Goal: Transaction & Acquisition: Purchase product/service

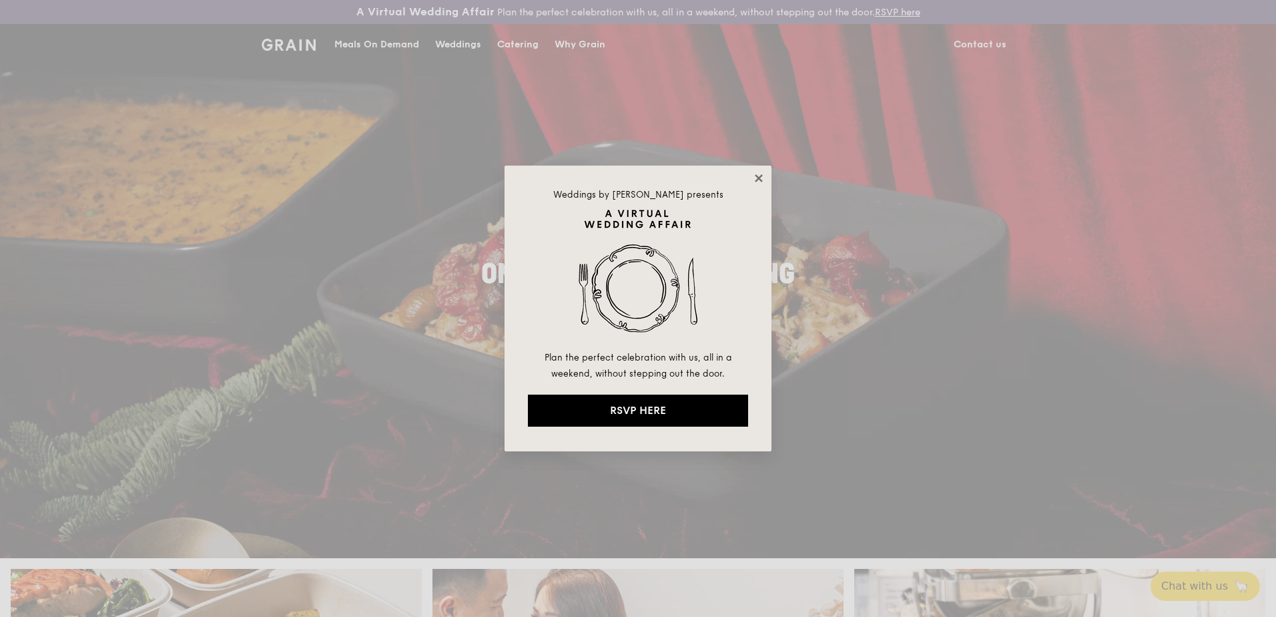
click at [754, 175] on icon at bounding box center [759, 178] width 12 height 12
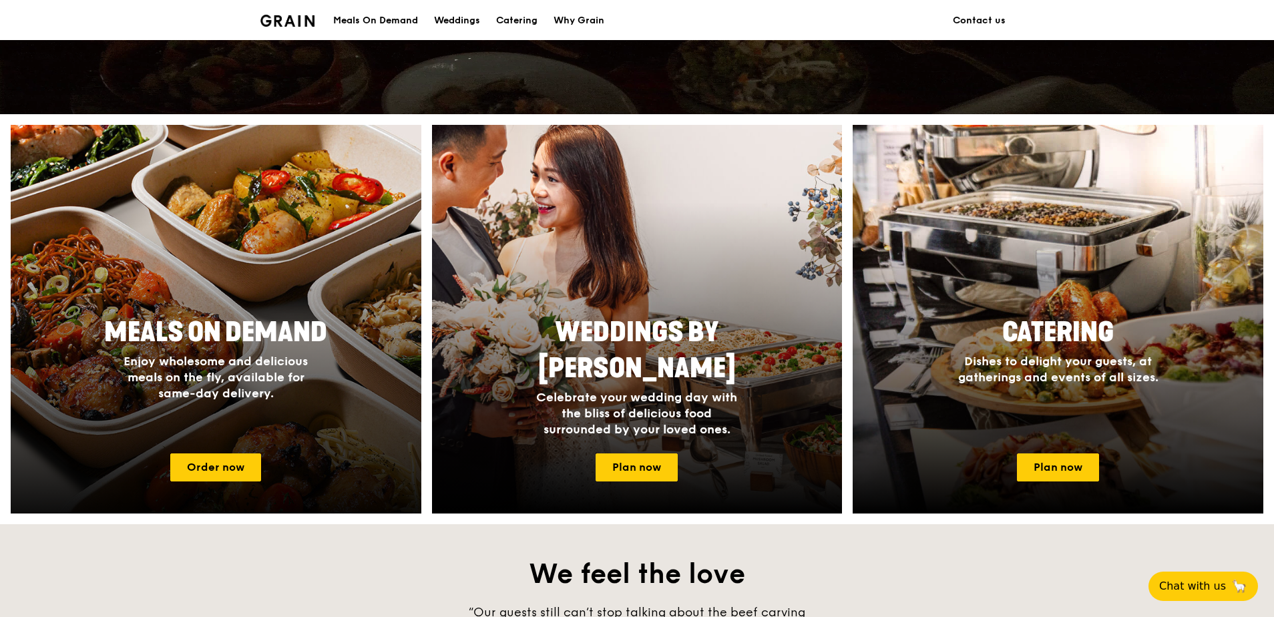
scroll to position [467, 0]
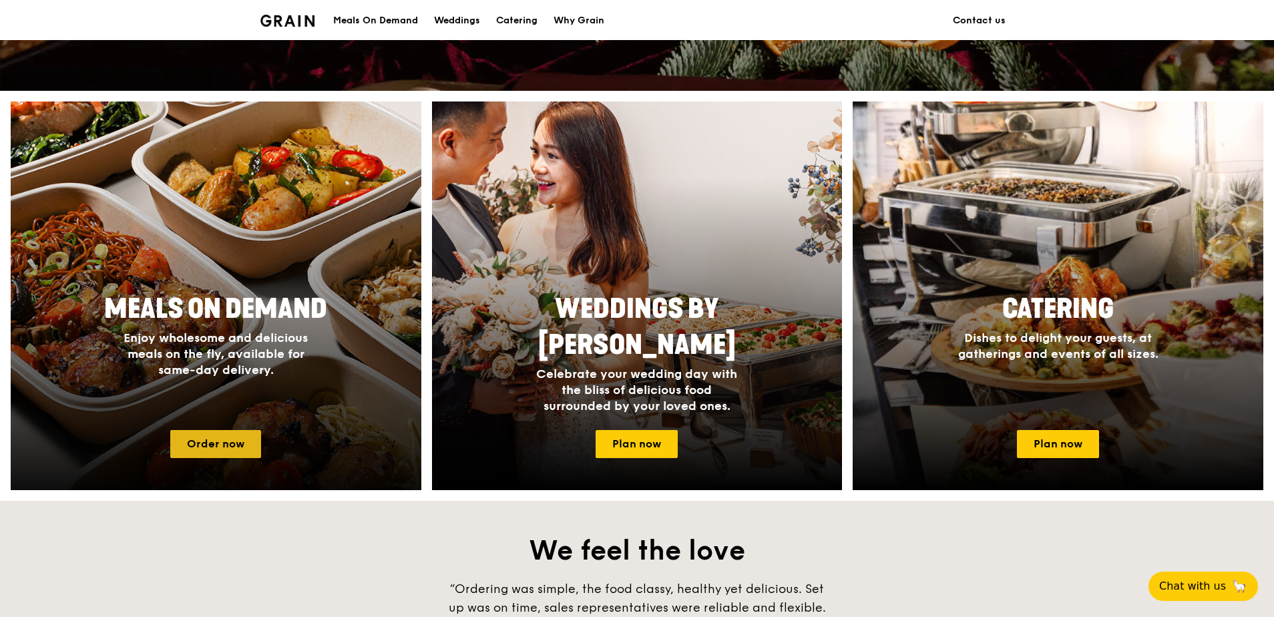
click at [222, 448] on link "Order now" at bounding box center [215, 444] width 91 height 28
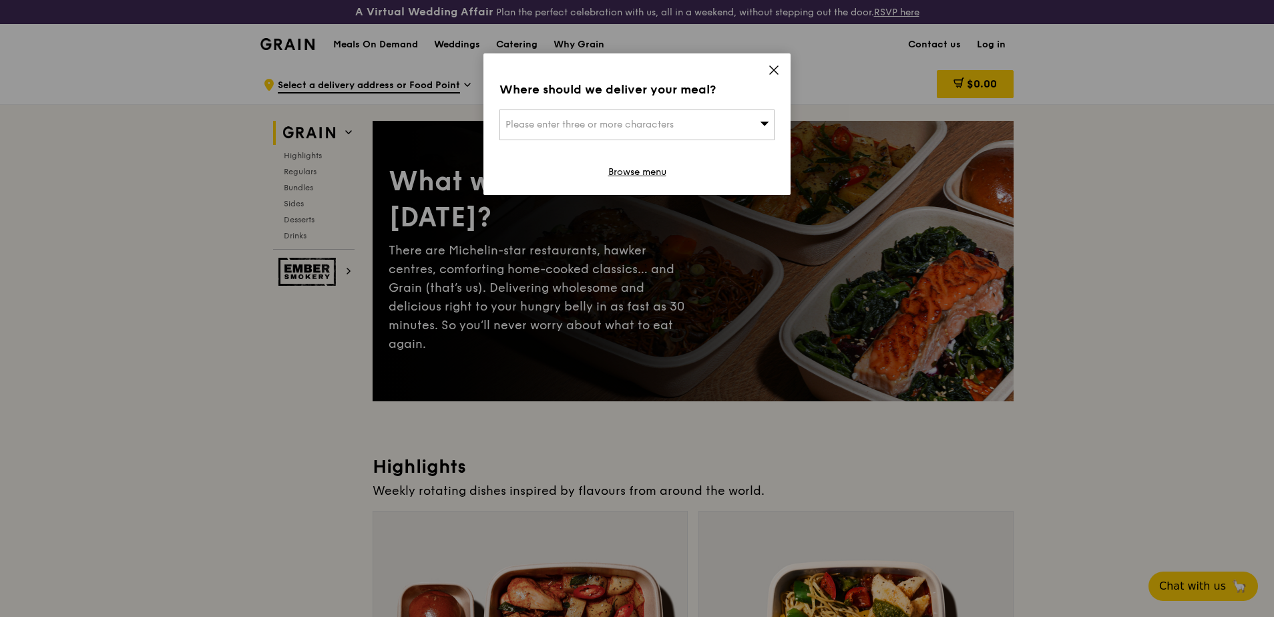
click at [674, 121] on span "Please enter three or more characters" at bounding box center [589, 124] width 168 height 11
type input "n"
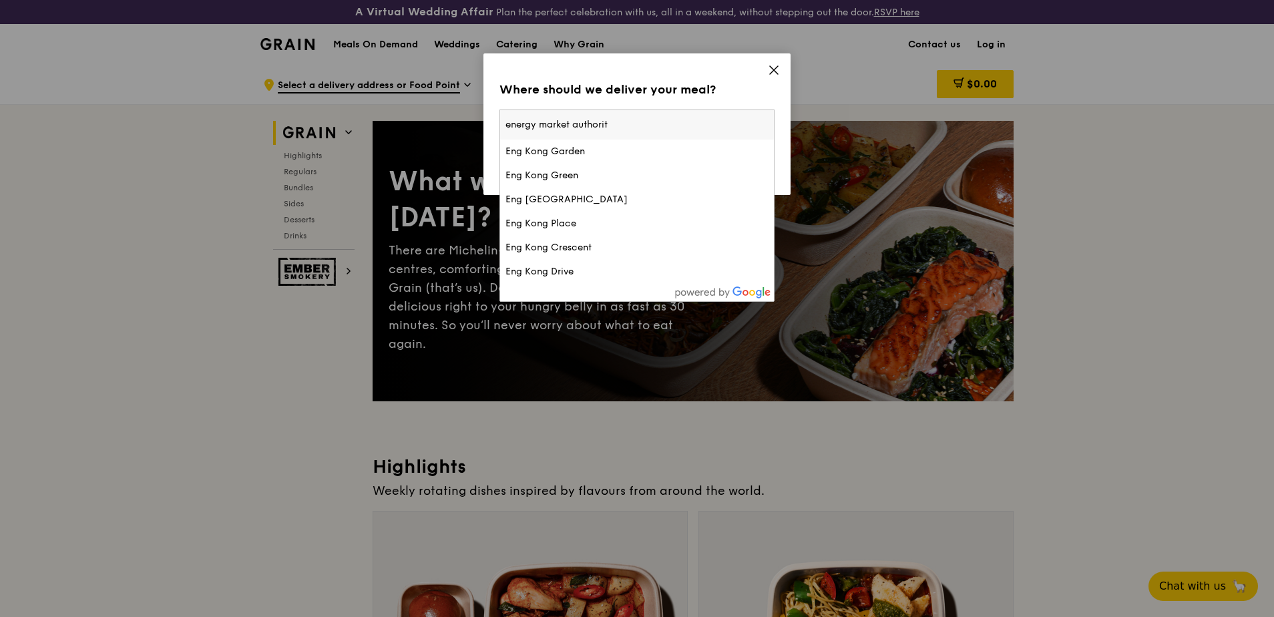
type input "energy market authority"
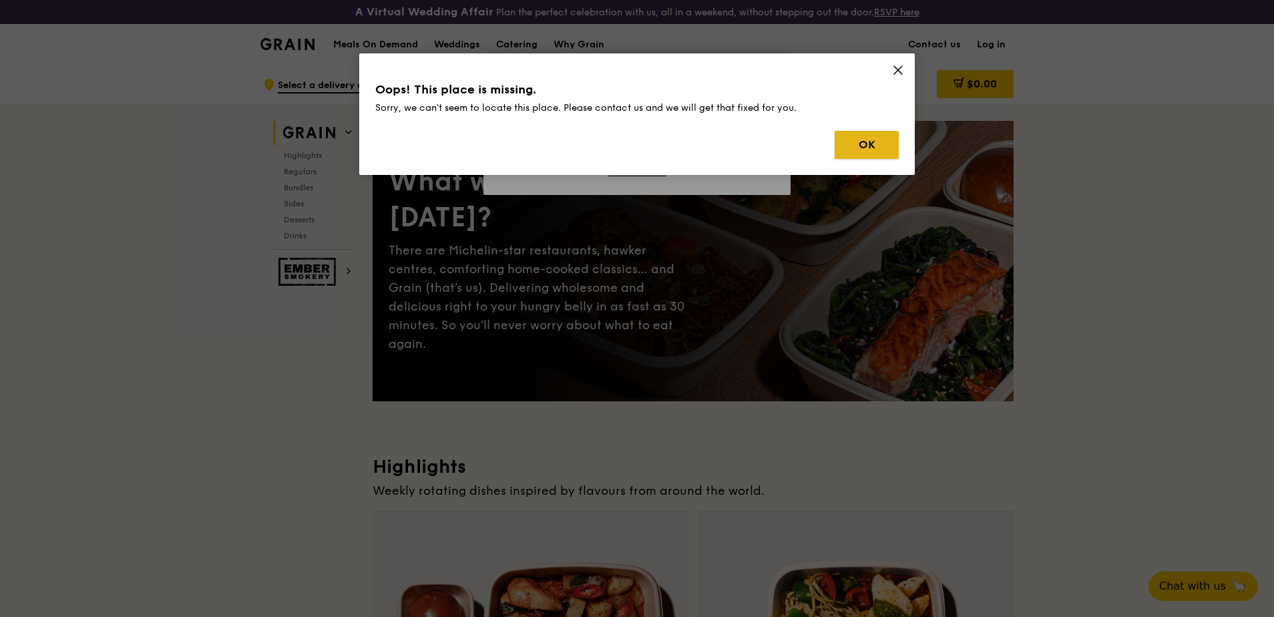
click at [846, 146] on button "OK" at bounding box center [866, 145] width 64 height 28
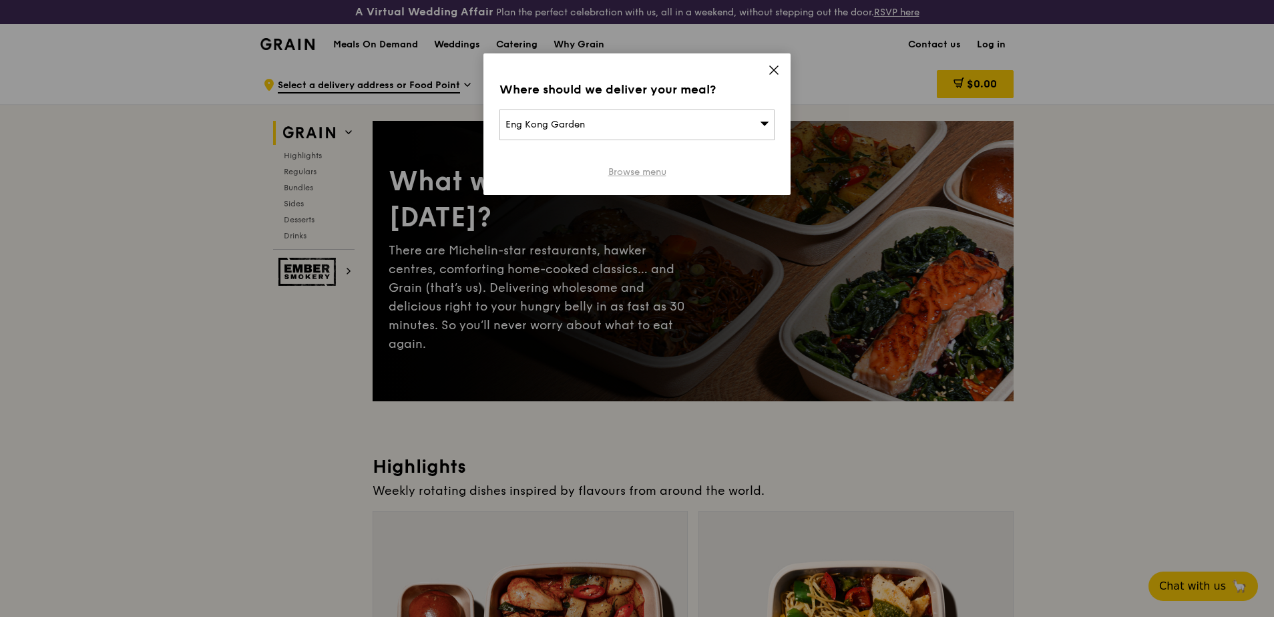
click at [644, 172] on link "Browse menu" at bounding box center [637, 172] width 58 height 13
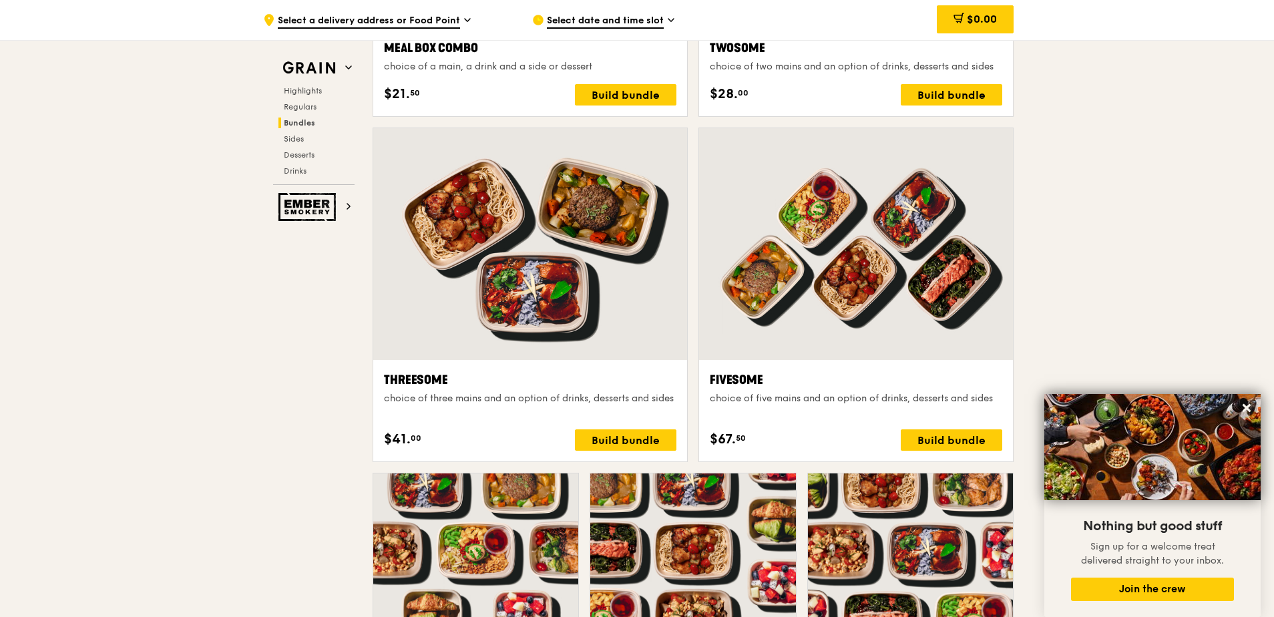
scroll to position [2264, 0]
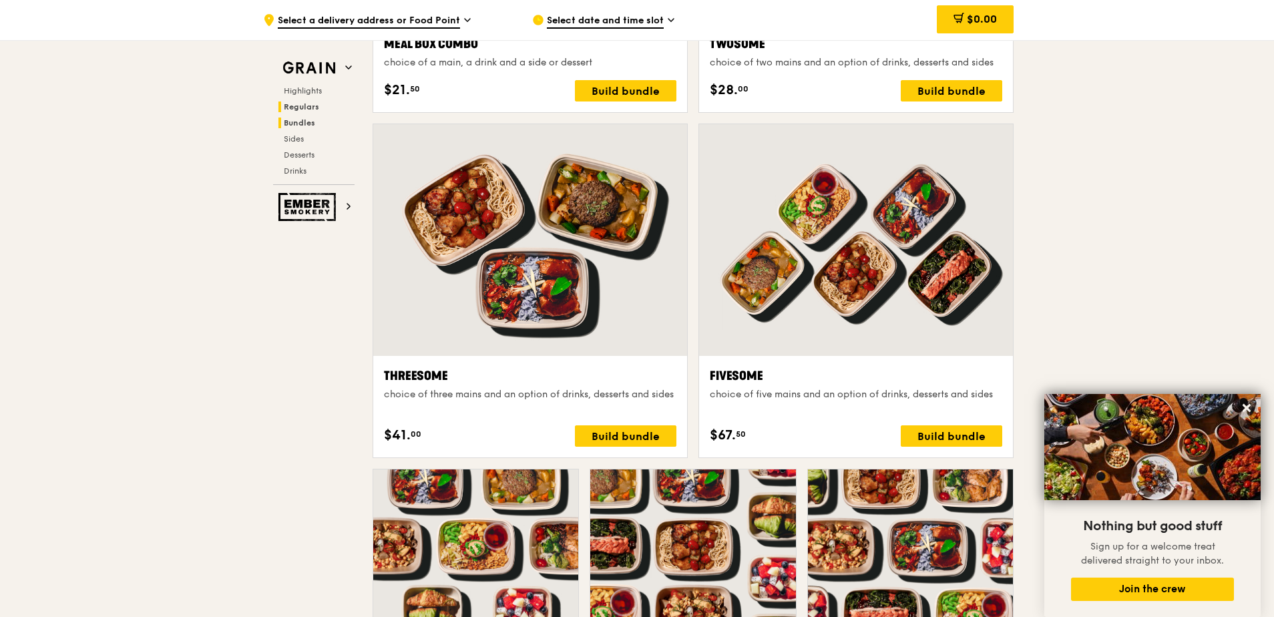
click at [288, 105] on span "Regulars" at bounding box center [301, 106] width 35 height 9
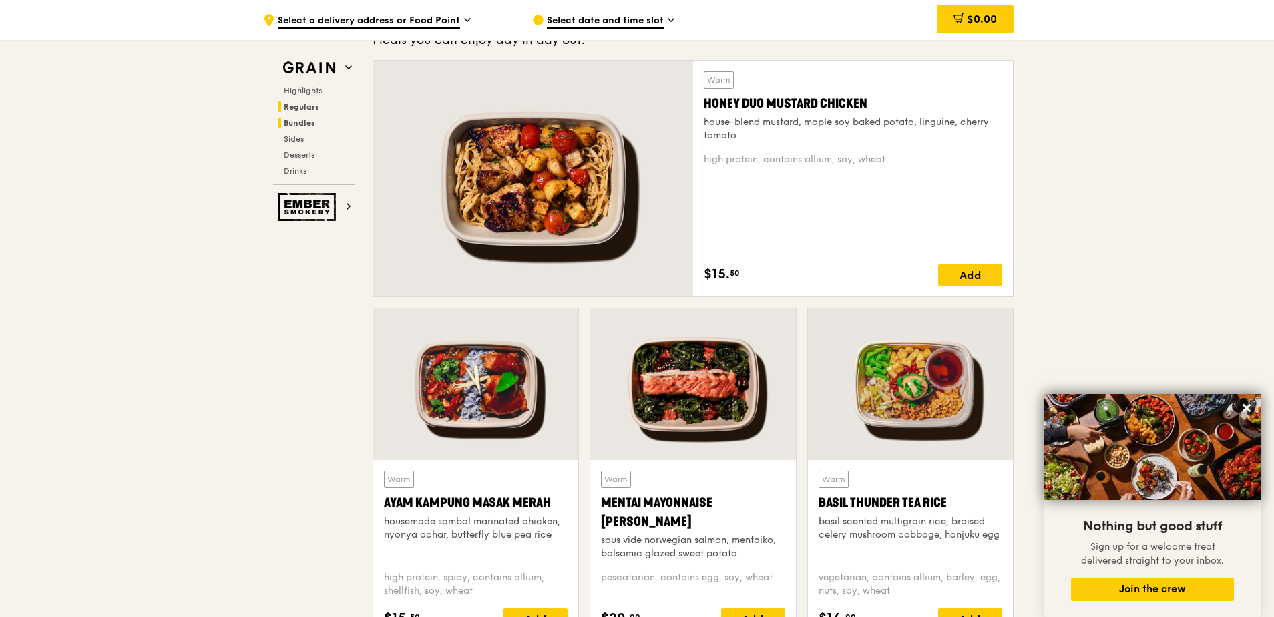
scroll to position [902, 0]
